Goal: Task Accomplishment & Management: Manage account settings

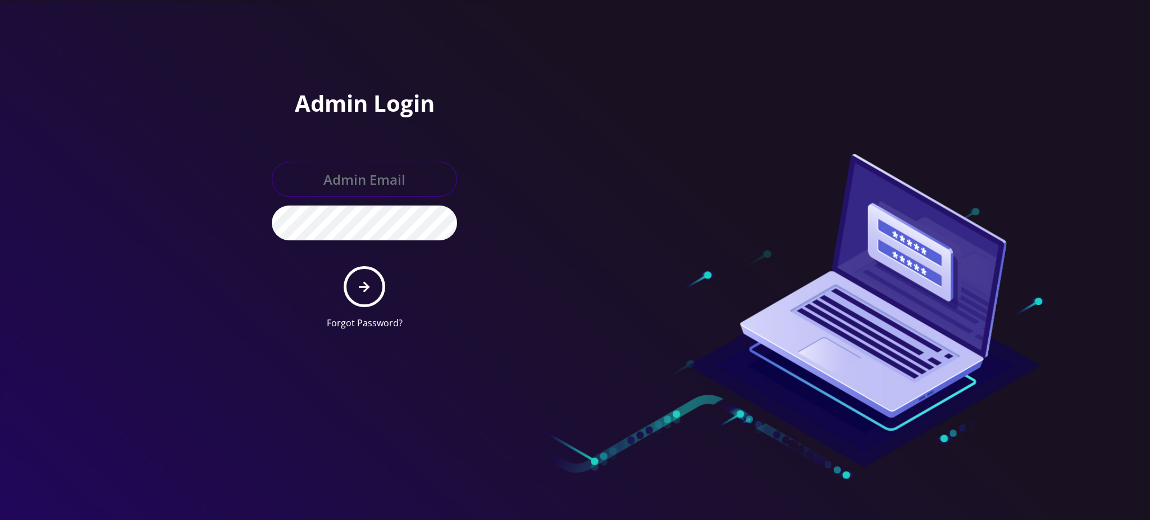
type input "[PERSON_NAME][EMAIL_ADDRESS][DOMAIN_NAME]"
click at [355, 286] on button "submit" at bounding box center [364, 286] width 41 height 41
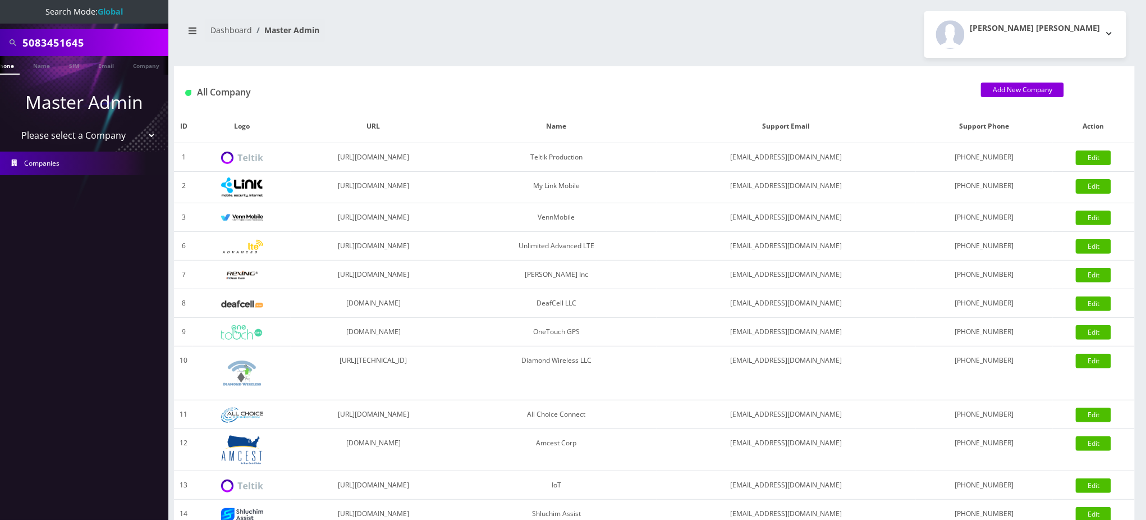
scroll to position [0, 16]
drag, startPoint x: 93, startPoint y: 39, endPoint x: 0, endPoint y: 15, distance: 95.9
click at [0, 16] on nav "Search Mode: Global 5083451645 Phone Name SIM Email Company Customer Master Adm…" at bounding box center [84, 260] width 168 height 520
paste input "6673912221"
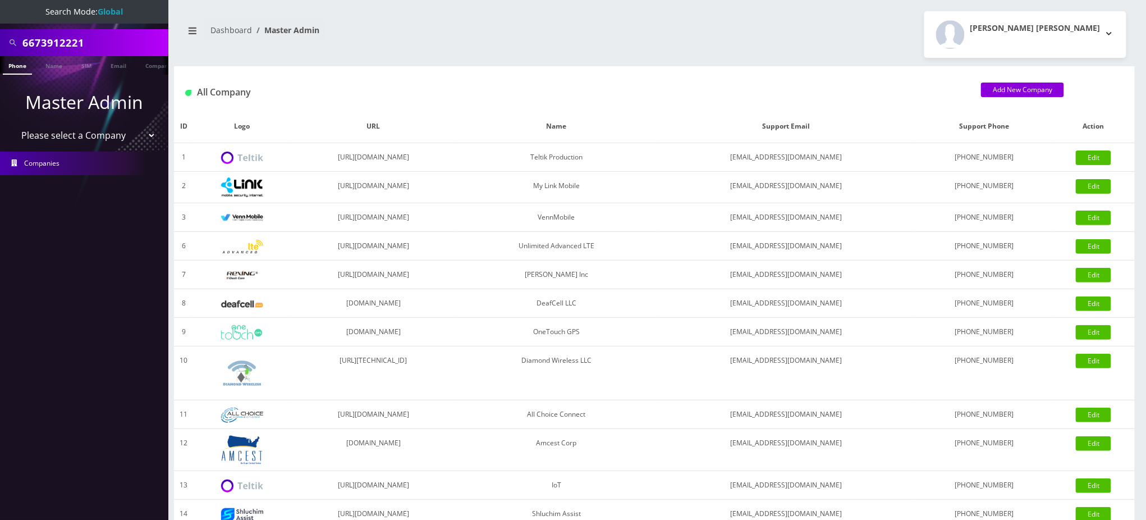
type input "6673912221"
click at [20, 70] on link "Phone" at bounding box center [17, 65] width 29 height 19
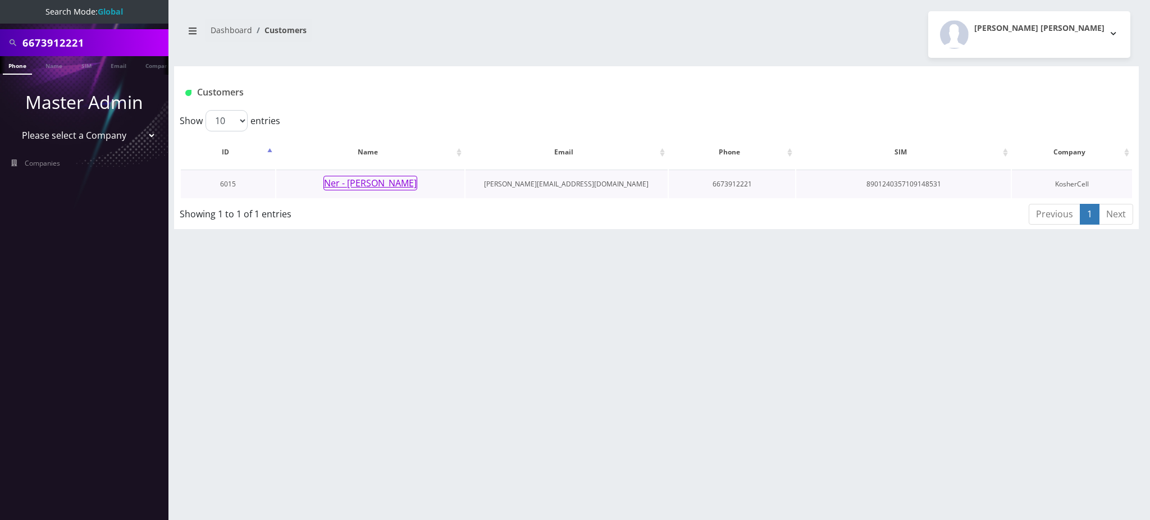
click at [363, 186] on button "Ner - [PERSON_NAME]" at bounding box center [370, 183] width 94 height 15
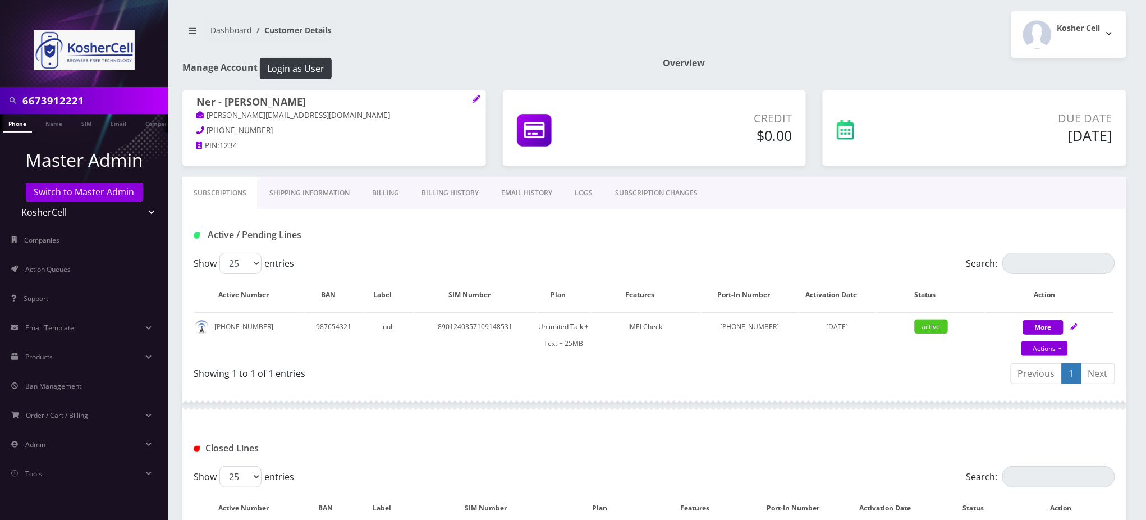
click at [384, 194] on link "Billing" at bounding box center [385, 193] width 49 height 33
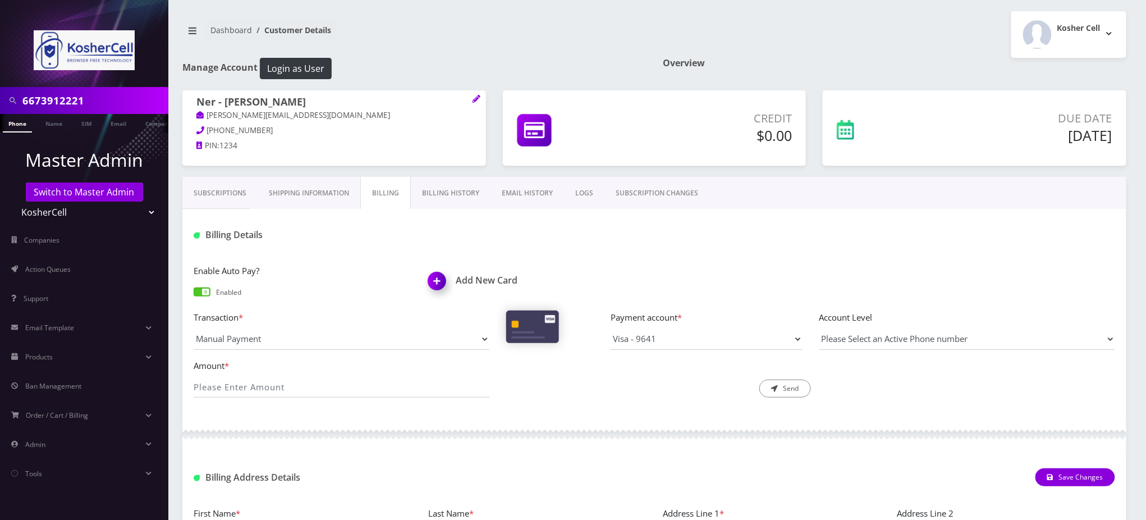
click at [199, 294] on span at bounding box center [202, 291] width 17 height 9
click at [194, 297] on input "checkbox" at bounding box center [194, 297] width 0 height 0
click at [912, 49] on div "Kosher Cell Logout" at bounding box center [895, 34] width 481 height 47
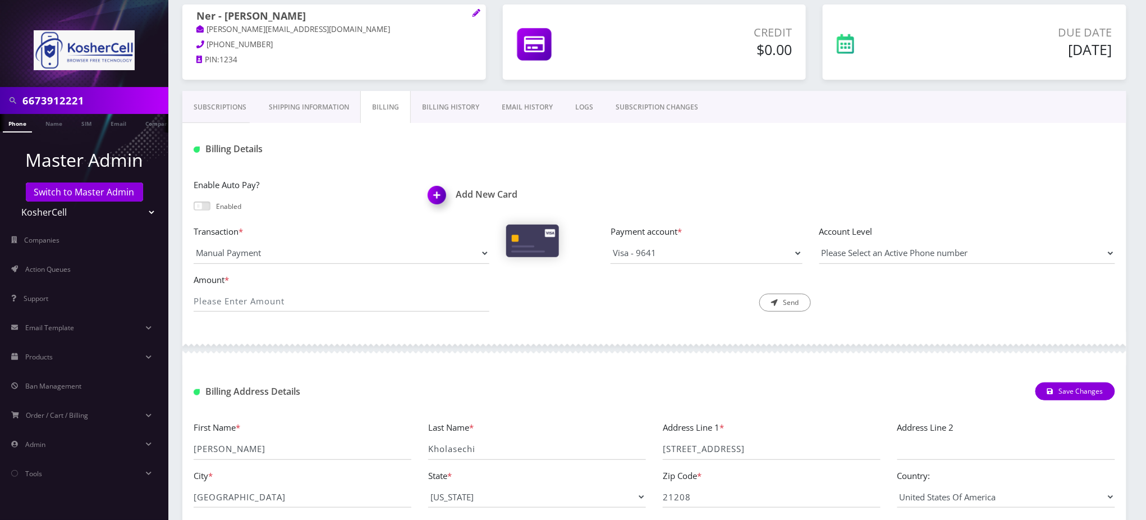
scroll to position [159, 0]
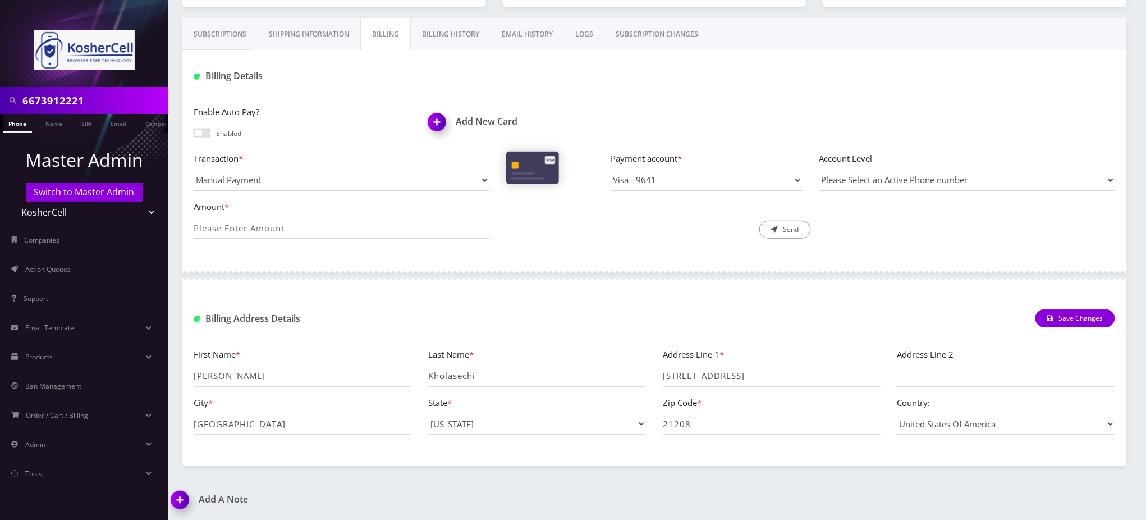
click at [211, 35] on link "Subscriptions" at bounding box center [219, 34] width 75 height 33
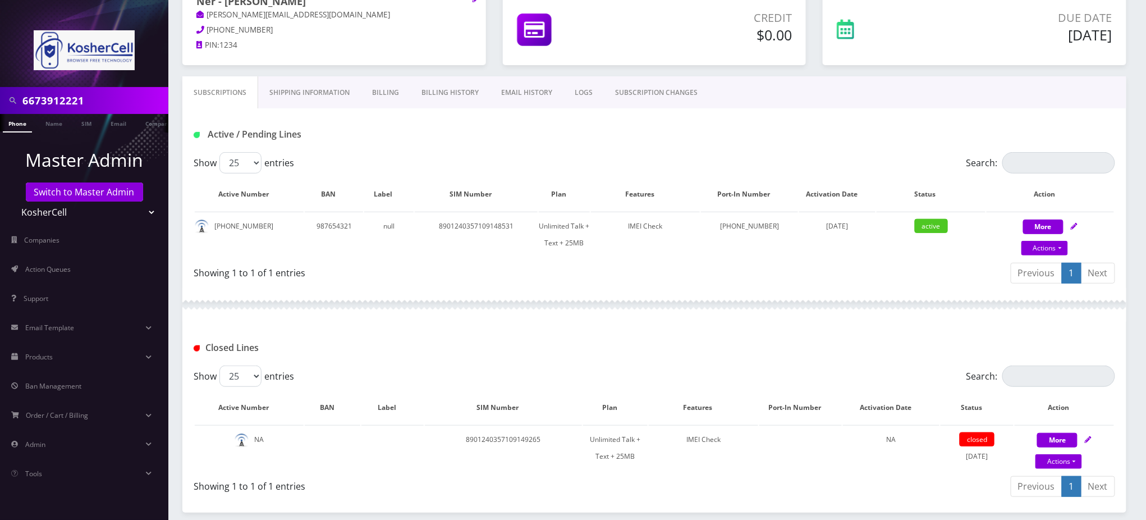
scroll to position [144, 0]
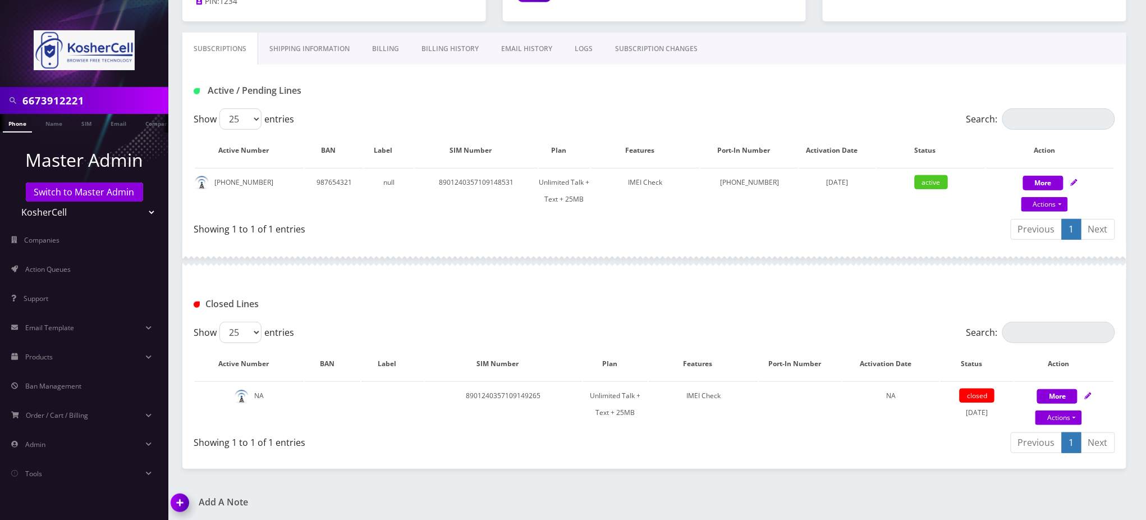
click at [927, 66] on div "Active / Pending Lines" at bounding box center [654, 87] width 944 height 44
click at [19, 125] on link "Phone" at bounding box center [17, 123] width 29 height 19
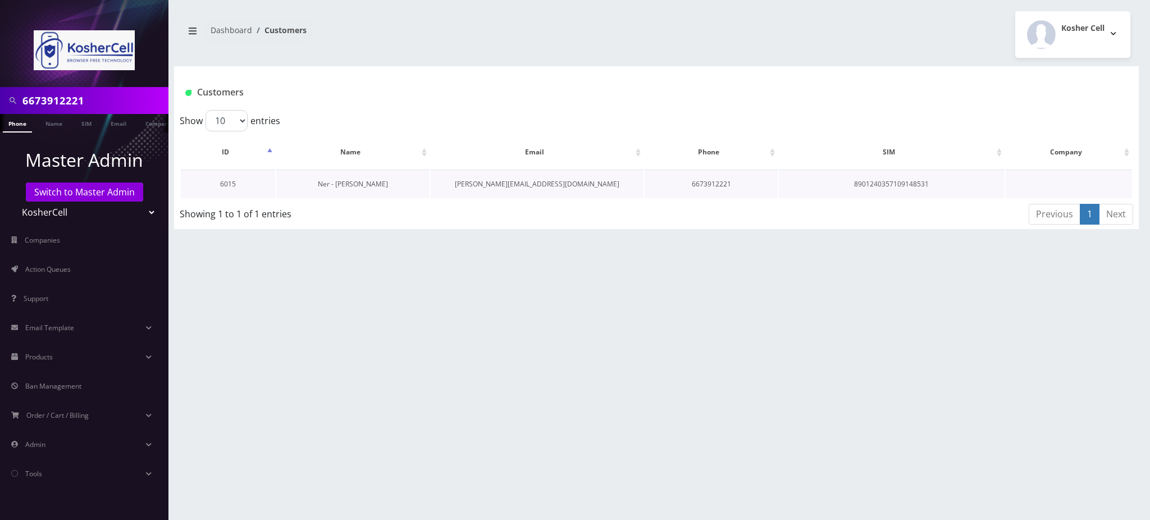
click at [358, 187] on link "Ner - [PERSON_NAME]" at bounding box center [353, 184] width 70 height 10
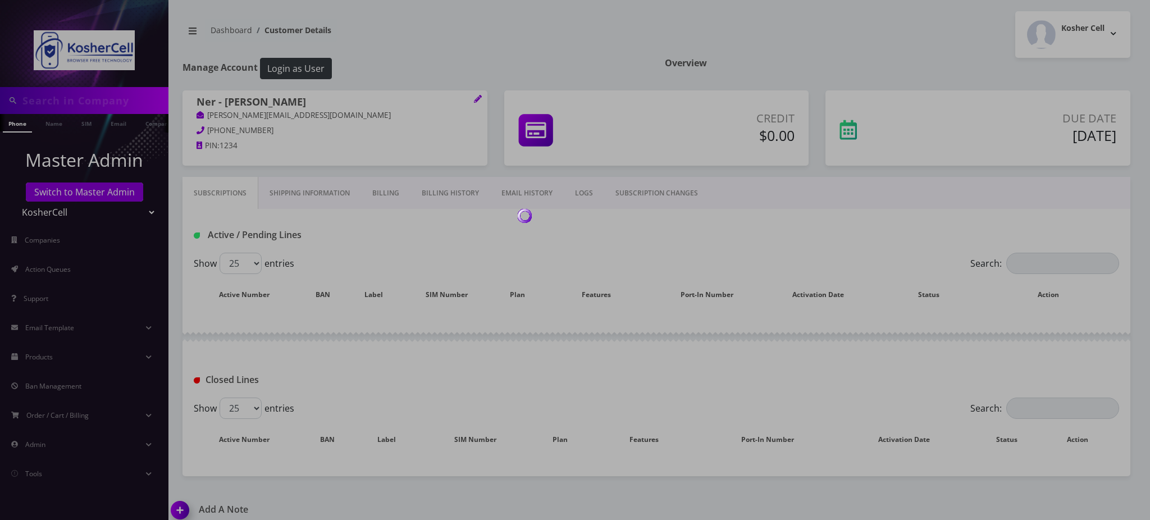
type input "6673912221"
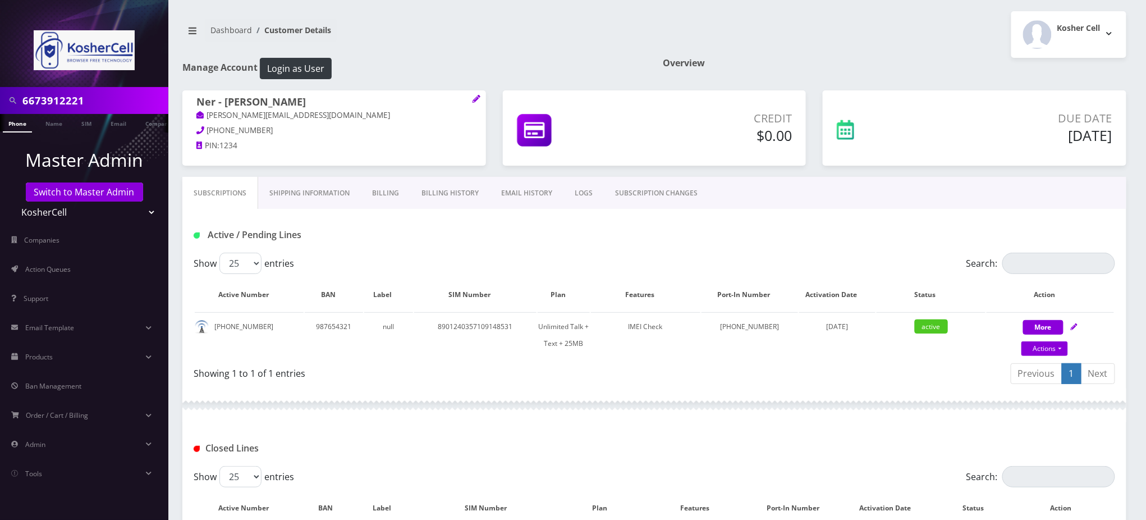
click at [378, 195] on link "Billing" at bounding box center [385, 193] width 49 height 33
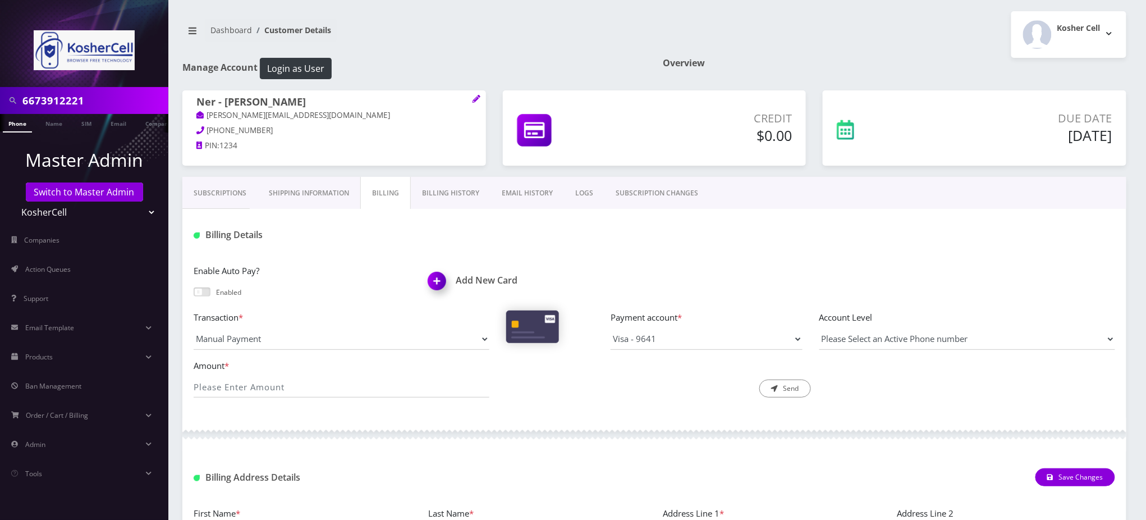
drag, startPoint x: 963, startPoint y: 212, endPoint x: 952, endPoint y: 168, distance: 44.5
click at [963, 209] on div "Billing Details" at bounding box center [654, 231] width 944 height 44
